Goal: Task Accomplishment & Management: Manage account settings

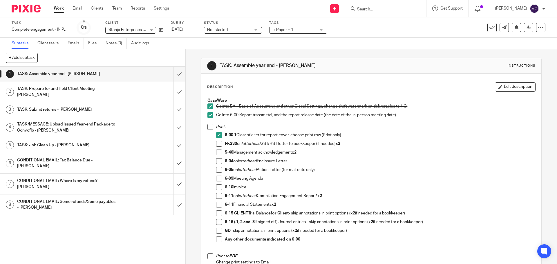
click at [374, 10] on input "Search" at bounding box center [382, 9] width 52 height 5
click at [386, 9] on input "Search" at bounding box center [382, 9] width 52 height 5
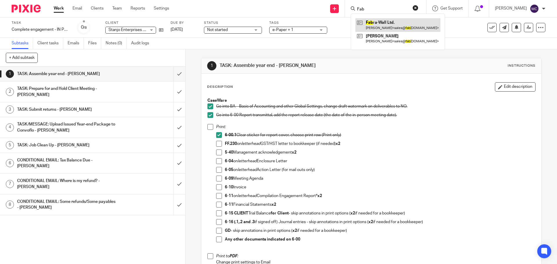
type input "Fab"
click at [387, 19] on link at bounding box center [397, 24] width 85 height 13
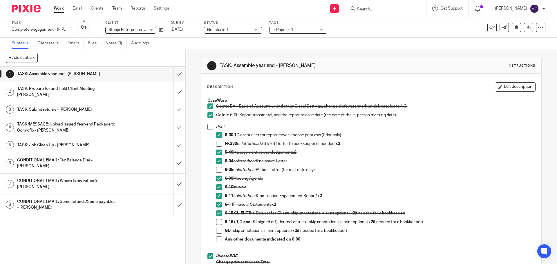
scroll to position [246, 0]
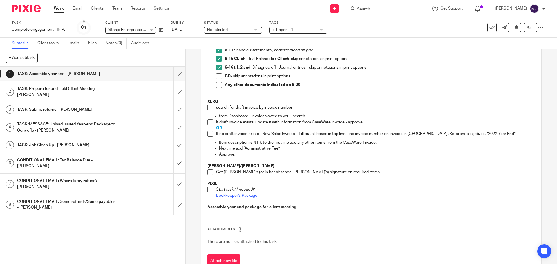
click at [210, 107] on span at bounding box center [210, 108] width 6 height 6
click at [209, 123] on span at bounding box center [210, 122] width 6 height 6
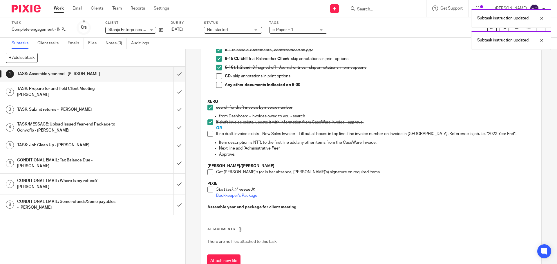
click at [209, 173] on span at bounding box center [210, 172] width 6 height 6
click at [175, 75] on input "submit" at bounding box center [92, 74] width 185 height 14
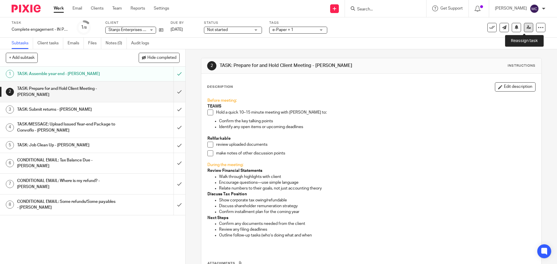
click at [524, 31] on link at bounding box center [528, 27] width 9 height 9
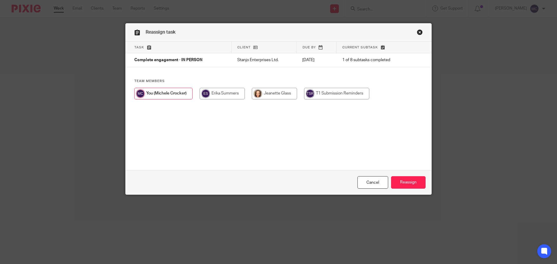
click at [271, 97] on input "radio" at bounding box center [274, 94] width 45 height 12
radio input "true"
click at [405, 179] on input "Reassign" at bounding box center [408, 182] width 34 height 12
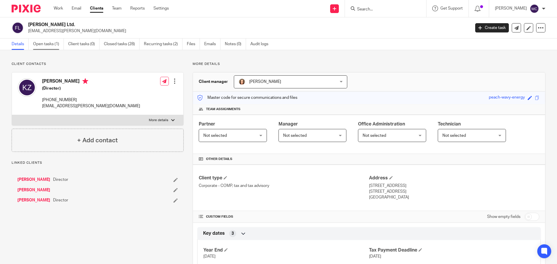
click at [41, 43] on link "Open tasks (1)" at bounding box center [48, 44] width 31 height 11
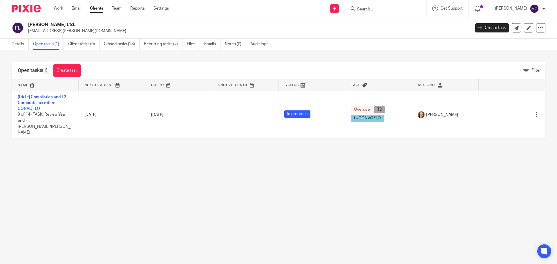
click at [383, 8] on input "Search" at bounding box center [382, 9] width 52 height 5
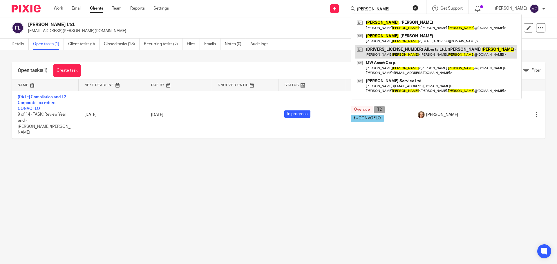
type input "Pytel"
click at [409, 47] on link at bounding box center [435, 51] width 161 height 13
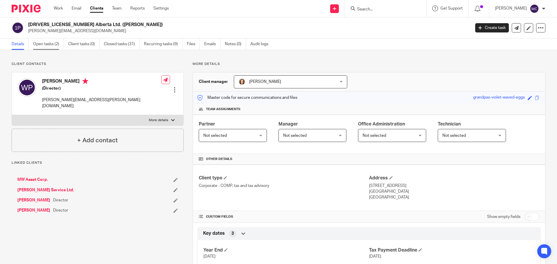
click at [46, 46] on link "Open tasks (2)" at bounding box center [48, 44] width 31 height 11
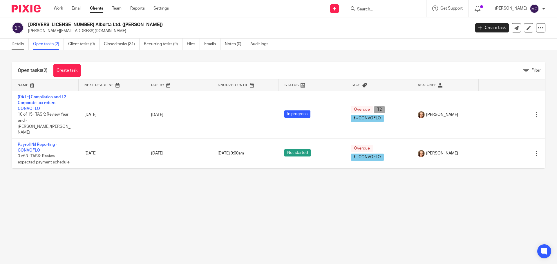
click at [13, 41] on link "Details" at bounding box center [20, 44] width 17 height 11
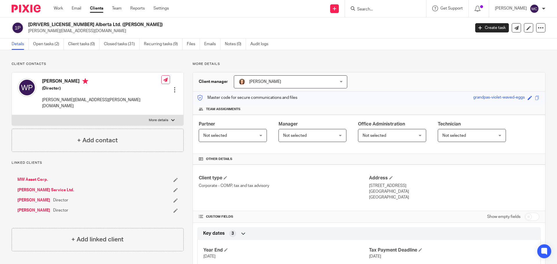
click at [39, 177] on link "MW Asset Corp." at bounding box center [32, 180] width 30 height 6
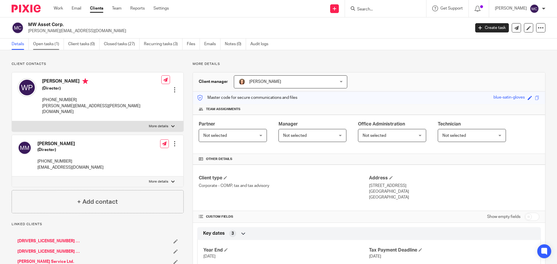
click at [63, 42] on link "Open tasks (1)" at bounding box center [48, 44] width 31 height 11
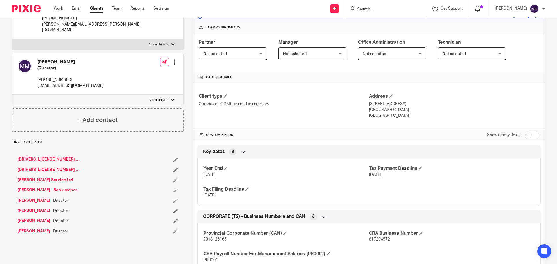
scroll to position [105, 0]
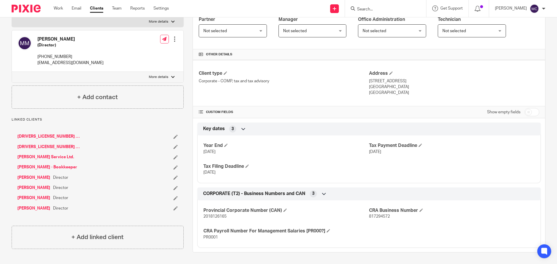
click at [376, 6] on form at bounding box center [387, 8] width 62 height 7
click at [375, 10] on input "Search" at bounding box center [382, 9] width 52 height 5
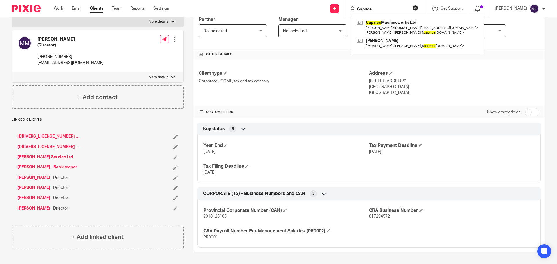
type input "Caprice"
click button "submit" at bounding box center [0, 0] width 0 height 0
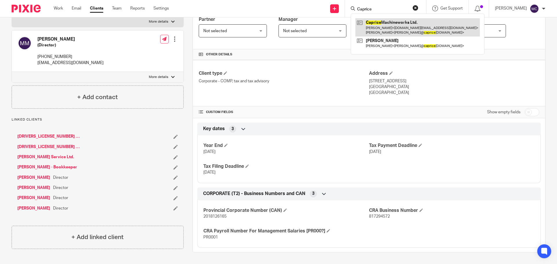
click at [379, 26] on link at bounding box center [417, 27] width 124 height 18
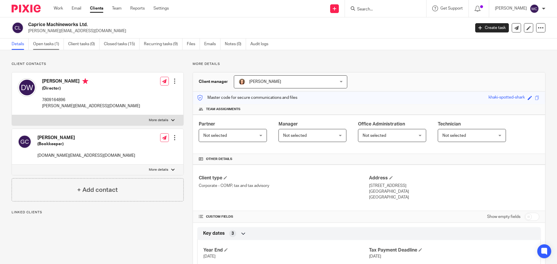
click at [42, 44] on link "Open tasks (1)" at bounding box center [48, 44] width 31 height 11
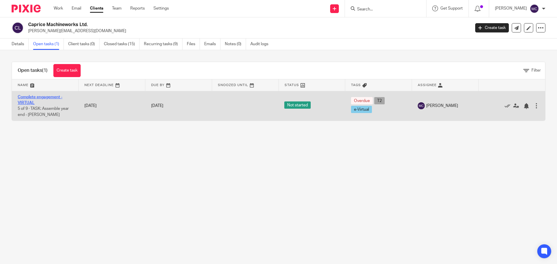
click at [41, 95] on link "Complete engagement - VIRTUAL" at bounding box center [40, 100] width 45 height 10
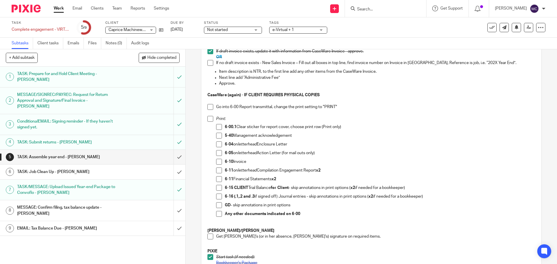
scroll to position [167, 0]
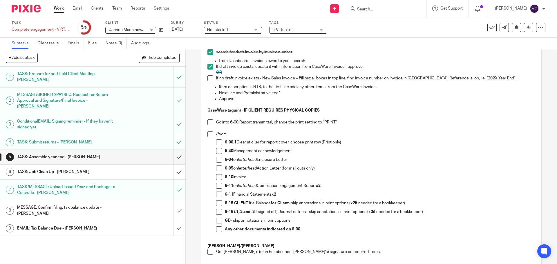
click at [207, 121] on span at bounding box center [210, 122] width 6 height 6
click at [218, 142] on span at bounding box center [219, 142] width 6 height 6
click at [219, 152] on span at bounding box center [219, 151] width 6 height 6
click at [217, 159] on span at bounding box center [219, 160] width 6 height 6
click at [218, 178] on span at bounding box center [219, 177] width 6 height 6
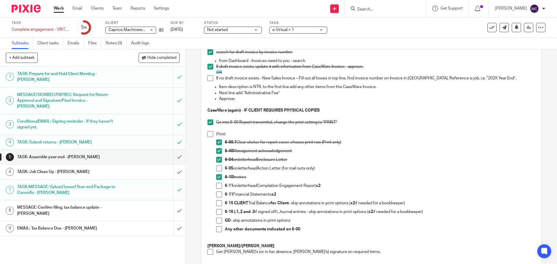
click at [217, 187] on span at bounding box center [219, 186] width 6 height 6
click at [216, 194] on span at bounding box center [219, 195] width 6 height 6
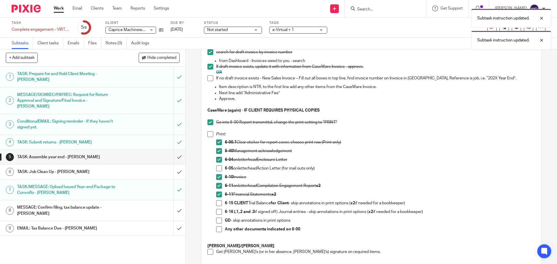
click at [217, 202] on span at bounding box center [219, 203] width 6 height 6
click at [217, 212] on span at bounding box center [219, 212] width 6 height 6
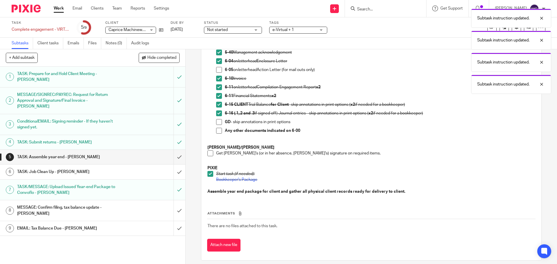
scroll to position [270, 0]
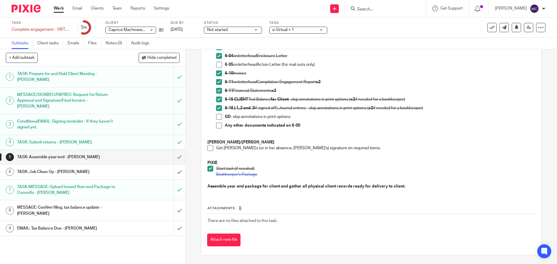
click at [210, 149] on span at bounding box center [210, 148] width 6 height 6
click at [174, 152] on input "submit" at bounding box center [92, 157] width 185 height 14
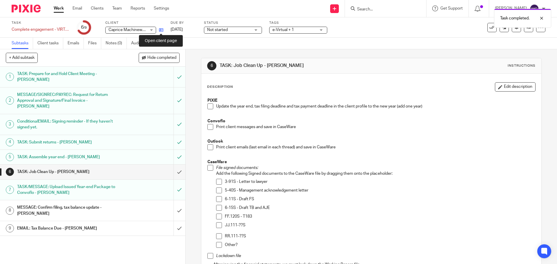
click at [161, 30] on icon at bounding box center [161, 30] width 4 height 4
click at [209, 106] on span at bounding box center [210, 106] width 6 height 6
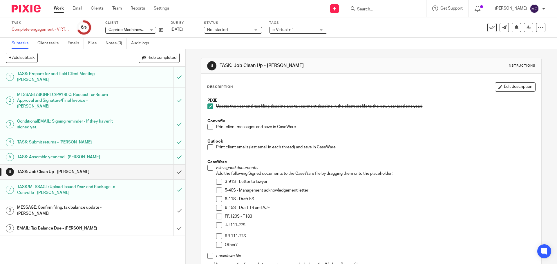
click at [209, 128] on span at bounding box center [210, 127] width 6 height 6
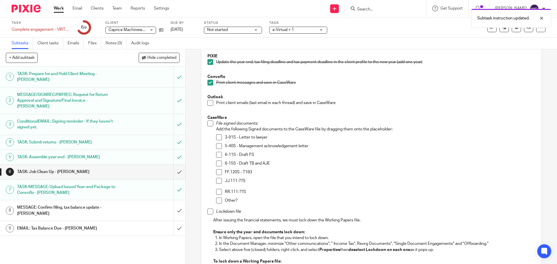
scroll to position [51, 0]
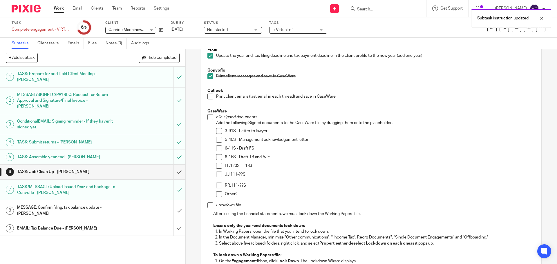
click at [209, 117] on span at bounding box center [210, 117] width 6 height 6
click at [219, 141] on span at bounding box center [219, 140] width 6 height 6
click at [219, 149] on span at bounding box center [219, 149] width 6 height 6
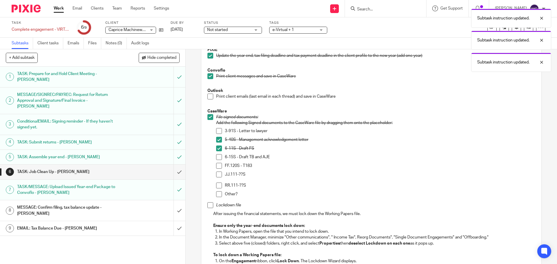
click at [218, 157] on span at bounding box center [219, 157] width 6 height 6
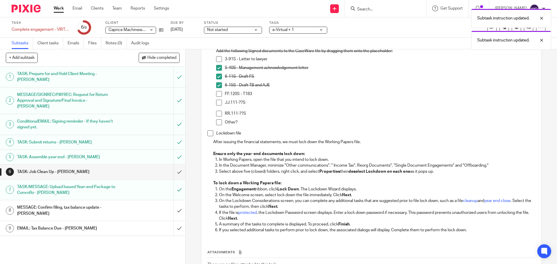
scroll to position [123, 0]
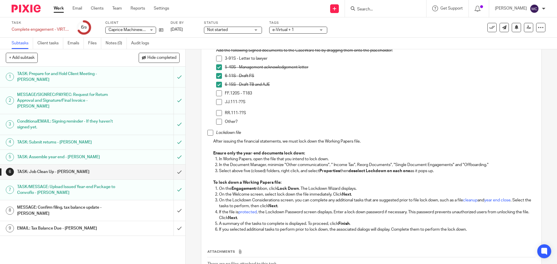
click at [210, 134] on span at bounding box center [210, 133] width 6 height 6
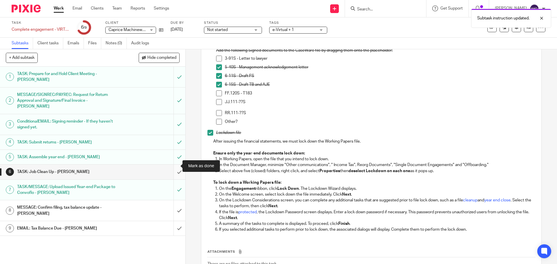
click at [171, 167] on input "submit" at bounding box center [92, 172] width 185 height 14
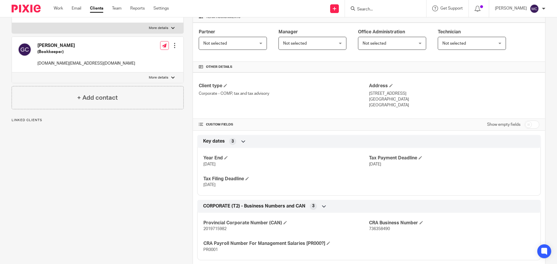
scroll to position [105, 0]
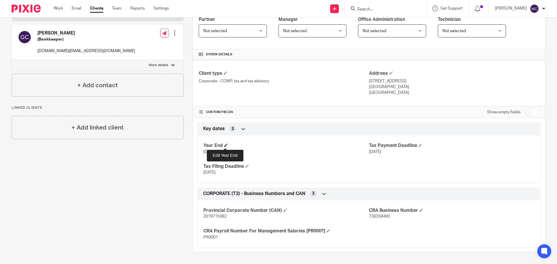
click at [226, 146] on span at bounding box center [225, 144] width 3 height 3
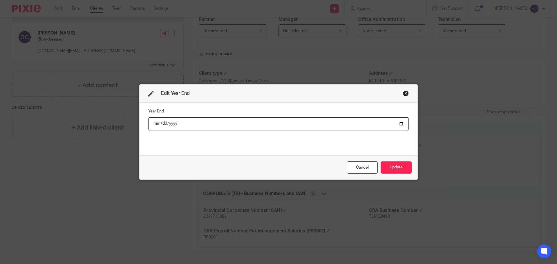
click at [178, 123] on input "2020-12-31" at bounding box center [278, 123] width 260 height 13
click at [171, 124] on input "2020-12-31" at bounding box center [278, 123] width 260 height 13
type input "2025-12-31"
click at [388, 166] on button "Update" at bounding box center [395, 167] width 31 height 12
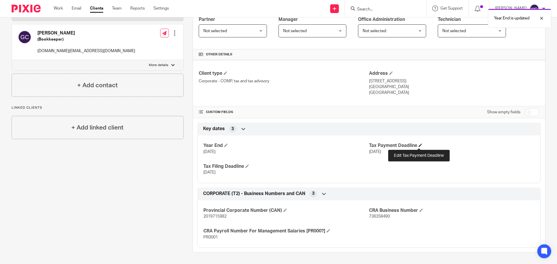
click at [419, 144] on span at bounding box center [419, 144] width 3 height 3
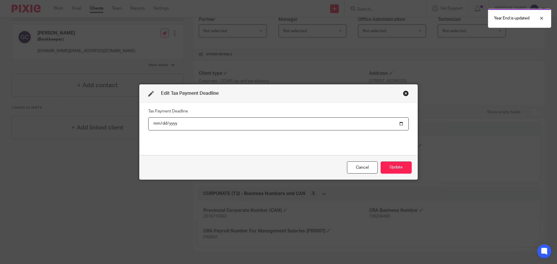
click at [168, 123] on input "2021-03-31" at bounding box center [278, 123] width 260 height 13
type input "2026-03-31"
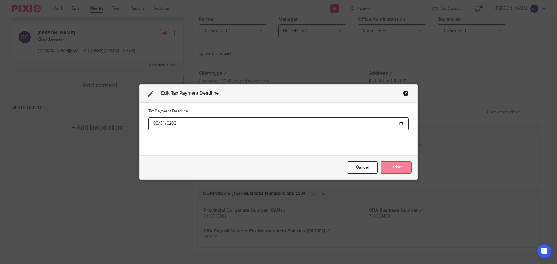
click at [392, 170] on button "Update" at bounding box center [395, 167] width 31 height 12
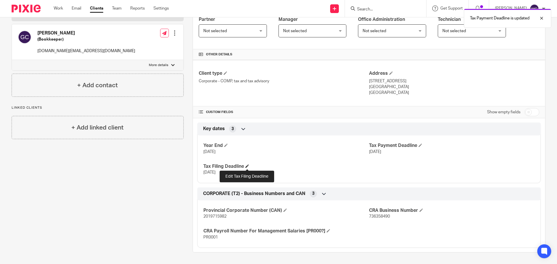
click at [246, 165] on span at bounding box center [246, 165] width 3 height 3
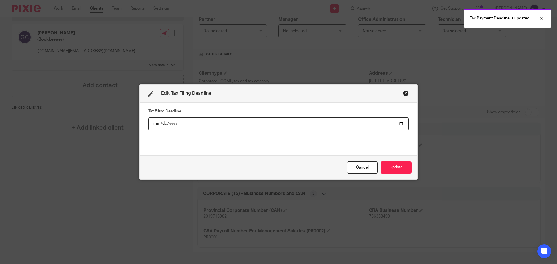
click at [171, 124] on input "2021-06-29" at bounding box center [278, 123] width 260 height 13
type input "2026-06-29"
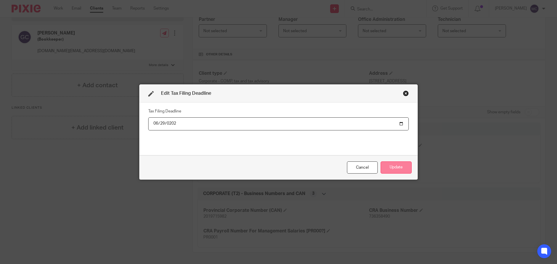
click at [392, 166] on button "Update" at bounding box center [395, 167] width 31 height 12
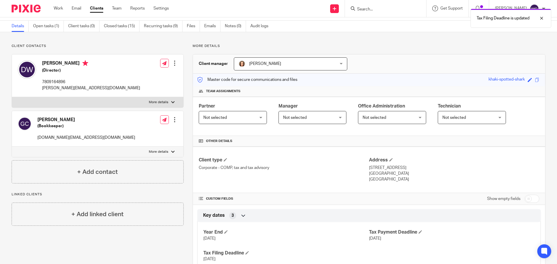
scroll to position [18, 0]
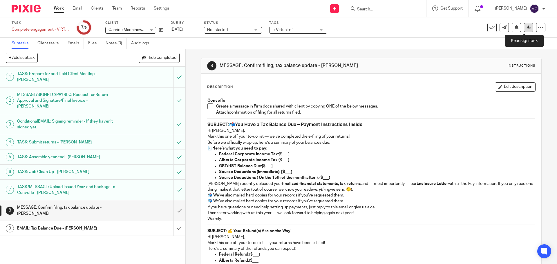
click at [526, 30] on link at bounding box center [528, 27] width 9 height 9
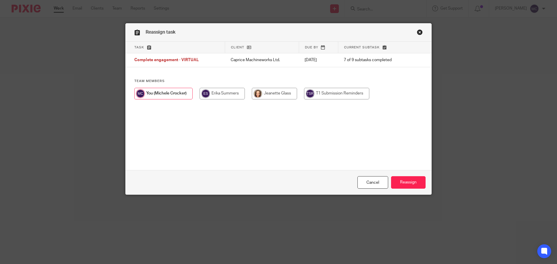
click at [273, 96] on input "radio" at bounding box center [274, 94] width 45 height 12
radio input "true"
click at [407, 185] on input "Reassign" at bounding box center [408, 182] width 34 height 12
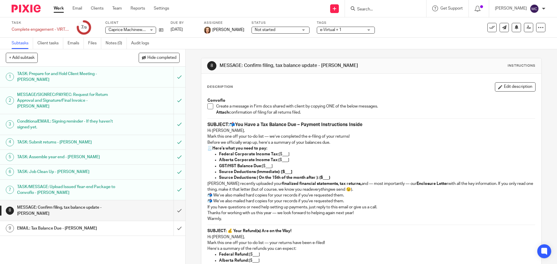
click at [379, 9] on input "Search" at bounding box center [382, 9] width 52 height 5
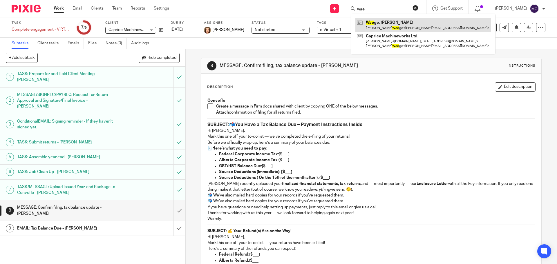
type input "wae"
click at [372, 20] on link at bounding box center [422, 24] width 135 height 13
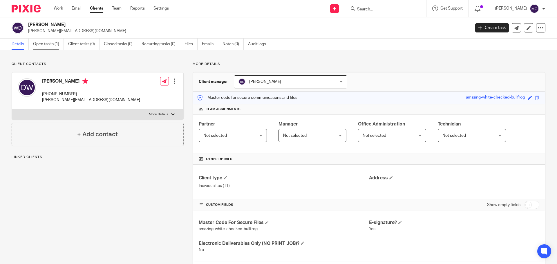
click at [45, 42] on link "Open tasks (1)" at bounding box center [48, 44] width 31 height 11
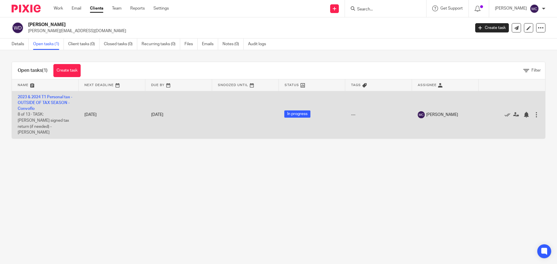
click at [50, 100] on td "2023 & 2024 T1 Personal tax - OUTSIDE OF TAX SEASON - Convoflo 8 of 13 · TASK: …" at bounding box center [45, 115] width 67 height 48
